Goal: Transaction & Acquisition: Purchase product/service

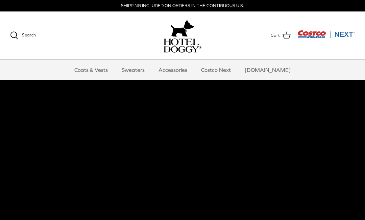
click at [100, 74] on link "Coats & Vests" at bounding box center [91, 70] width 46 height 20
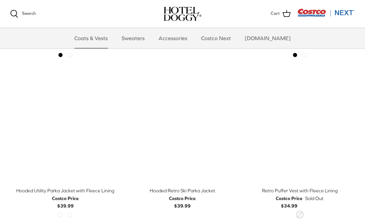
scroll to position [301, 0]
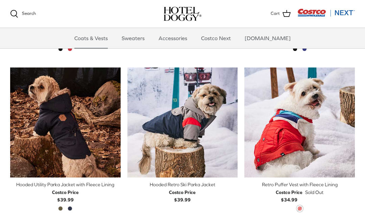
click at [61, 209] on span "Military Olive" at bounding box center [60, 209] width 5 height 5
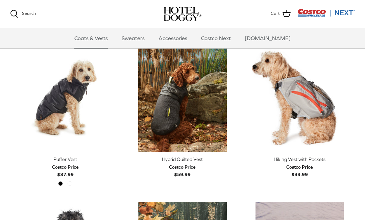
scroll to position [967, 0]
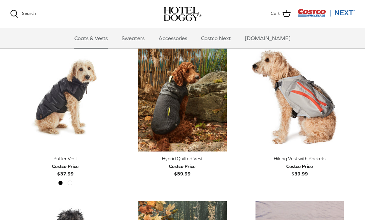
click at [75, 181] on div "Black Cypress" at bounding box center [65, 184] width 115 height 7
click at [70, 181] on span "Cypress" at bounding box center [70, 183] width 5 height 5
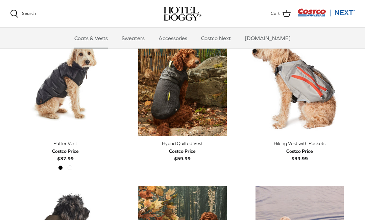
scroll to position [982, 0]
click at [71, 170] on div "Black Cypress" at bounding box center [65, 170] width 19 height 9
click at [72, 167] on div "Black Cypress" at bounding box center [65, 170] width 19 height 9
click at [117, 79] on icon "Right" at bounding box center [116, 81] width 8 height 8
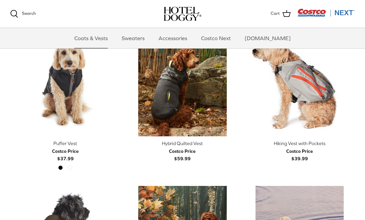
click at [120, 77] on link "Right" at bounding box center [116, 81] width 10 height 10
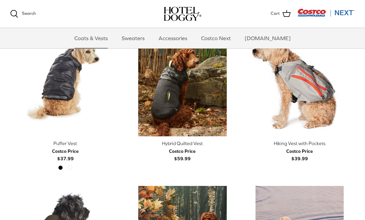
click at [120, 80] on link "Right" at bounding box center [116, 81] width 10 height 10
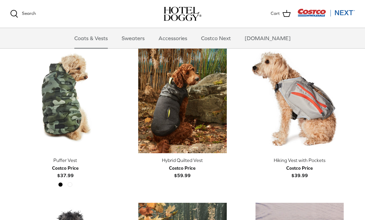
scroll to position [962, 0]
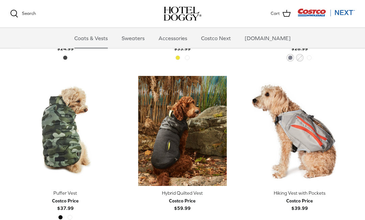
click at [120, 130] on link "Right" at bounding box center [116, 131] width 10 height 10
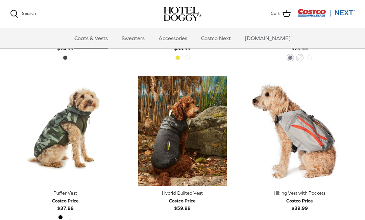
click at [118, 130] on icon "Right" at bounding box center [116, 131] width 8 height 8
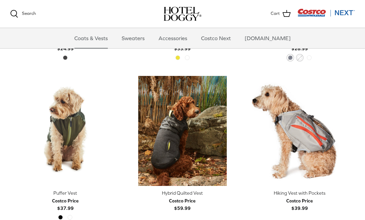
click at [124, 132] on div "Left Right Quick buy Hybrid Quilted Vest Costco Price $59.99" at bounding box center [179, 152] width 117 height 153
click at [19, 127] on icon "Left" at bounding box center [15, 131] width 8 height 8
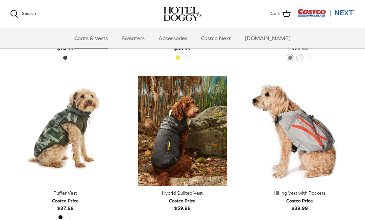
click at [16, 132] on icon "Left" at bounding box center [15, 131] width 8 height 8
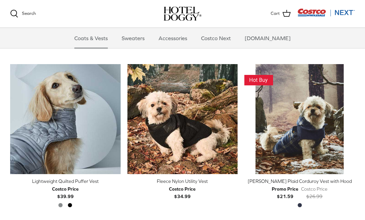
scroll to position [624, 0]
click at [232, 117] on polyline "Previous" at bounding box center [233, 119] width 2 height 4
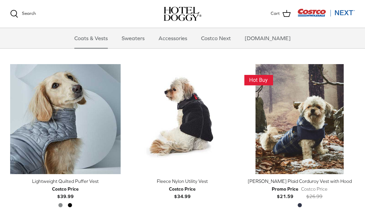
click at [237, 118] on icon "Right" at bounding box center [233, 119] width 8 height 8
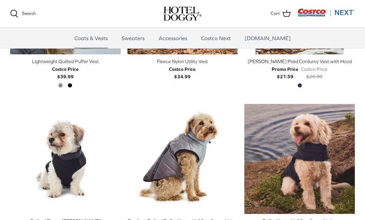
scroll to position [744, 0]
click at [145, 40] on link "Sweaters" at bounding box center [133, 38] width 35 height 20
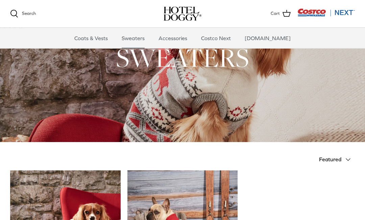
scroll to position [37, 0]
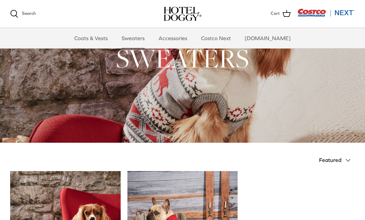
click at [185, 42] on link "Accessories" at bounding box center [172, 38] width 41 height 20
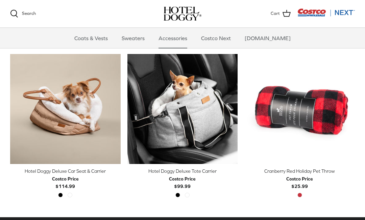
scroll to position [155, 0]
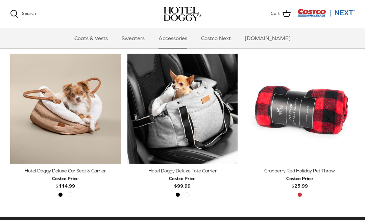
click at [236, 112] on icon "Right" at bounding box center [233, 109] width 8 height 8
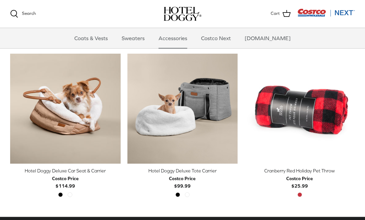
click at [241, 113] on div "Quick buy Cranberry Red Holiday Pet Throw Costco Price $25.99 Cranberry Red" at bounding box center [296, 130] width 117 height 153
click at [237, 112] on link "Right" at bounding box center [233, 109] width 10 height 10
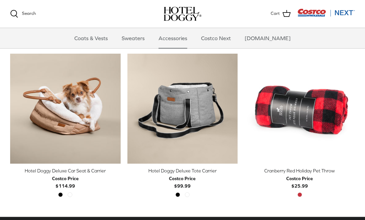
click at [234, 111] on icon "Right" at bounding box center [233, 109] width 8 height 8
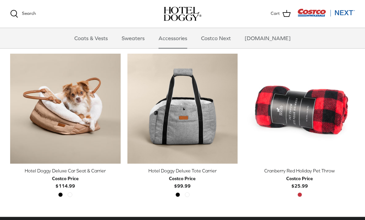
click at [117, 110] on icon "Right" at bounding box center [116, 109] width 8 height 8
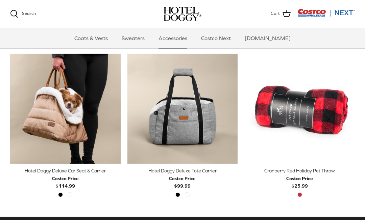
click at [117, 108] on icon "Right" at bounding box center [116, 109] width 8 height 8
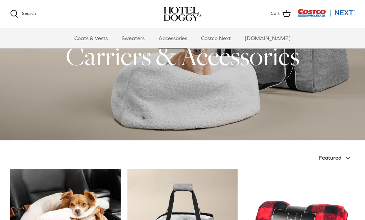
scroll to position [39, 0]
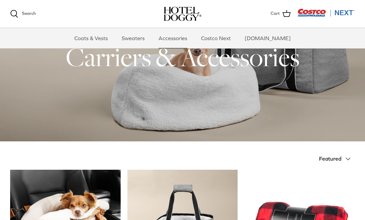
click at [95, 45] on link "Coats & Vests" at bounding box center [91, 38] width 46 height 20
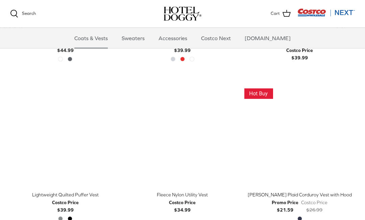
scroll to position [611, 0]
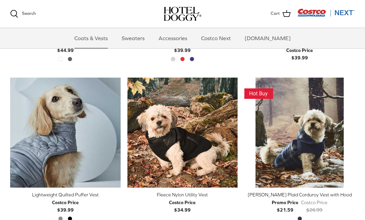
click at [237, 130] on link "Right" at bounding box center [233, 133] width 10 height 10
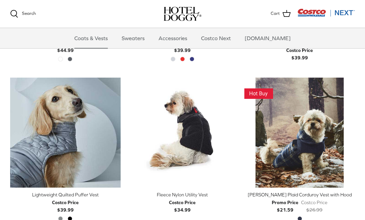
click at [238, 129] on link "Right" at bounding box center [233, 133] width 10 height 10
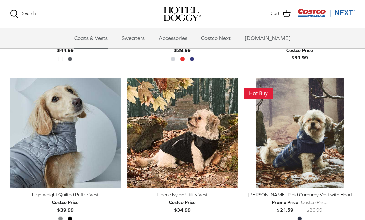
click at [236, 129] on icon "Right" at bounding box center [233, 133] width 8 height 8
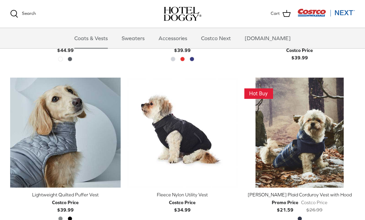
click at [233, 133] on icon "Right" at bounding box center [233, 133] width 8 height 8
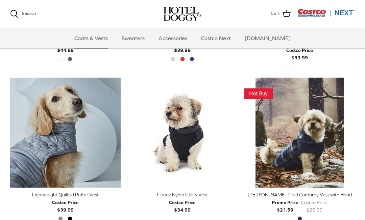
click at [237, 192] on div "Fleece Nylon Utility Vest" at bounding box center [182, 194] width 111 height 7
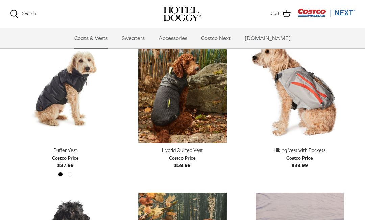
scroll to position [974, 0]
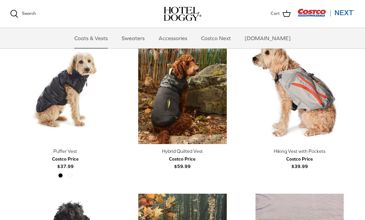
click at [89, 93] on img "Puffer Vest" at bounding box center [65, 89] width 111 height 111
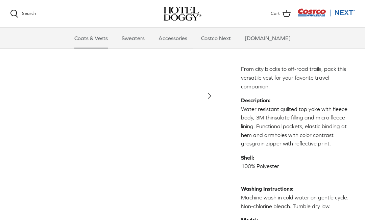
scroll to position [168, 0]
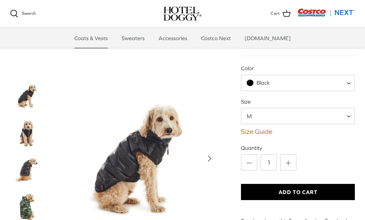
scroll to position [30, 0]
click at [345, 83] on span "Black" at bounding box center [298, 83] width 114 height 16
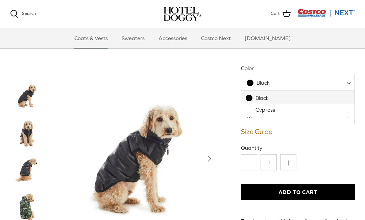
select select "Cypress"
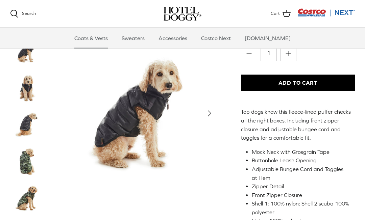
scroll to position [140, 0]
click at [29, 125] on img "Thumbnail Link" at bounding box center [27, 125] width 34 height 34
